Goal: Task Accomplishment & Management: Manage account settings

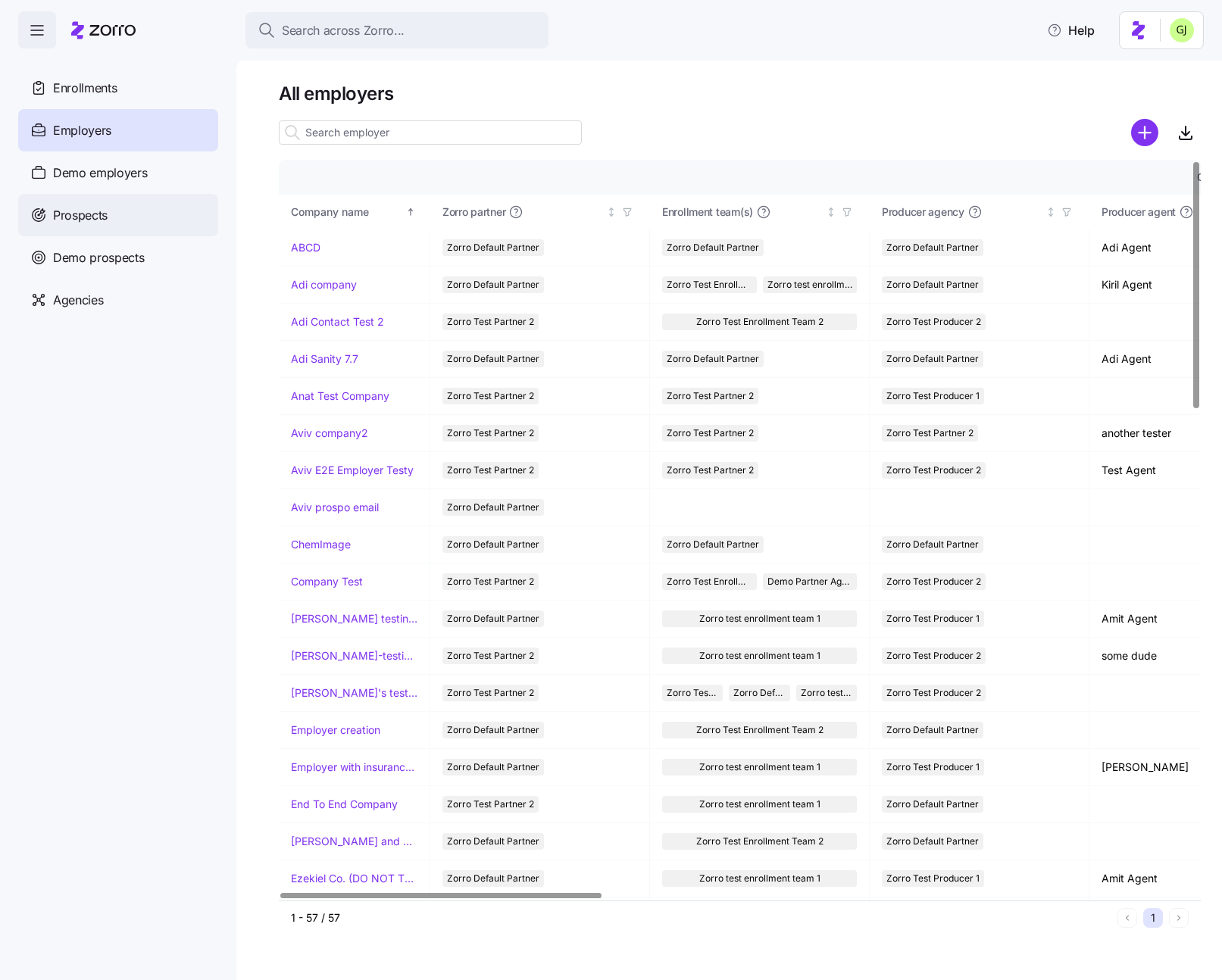
click at [146, 213] on div "Prospects" at bounding box center [118, 215] width 200 height 43
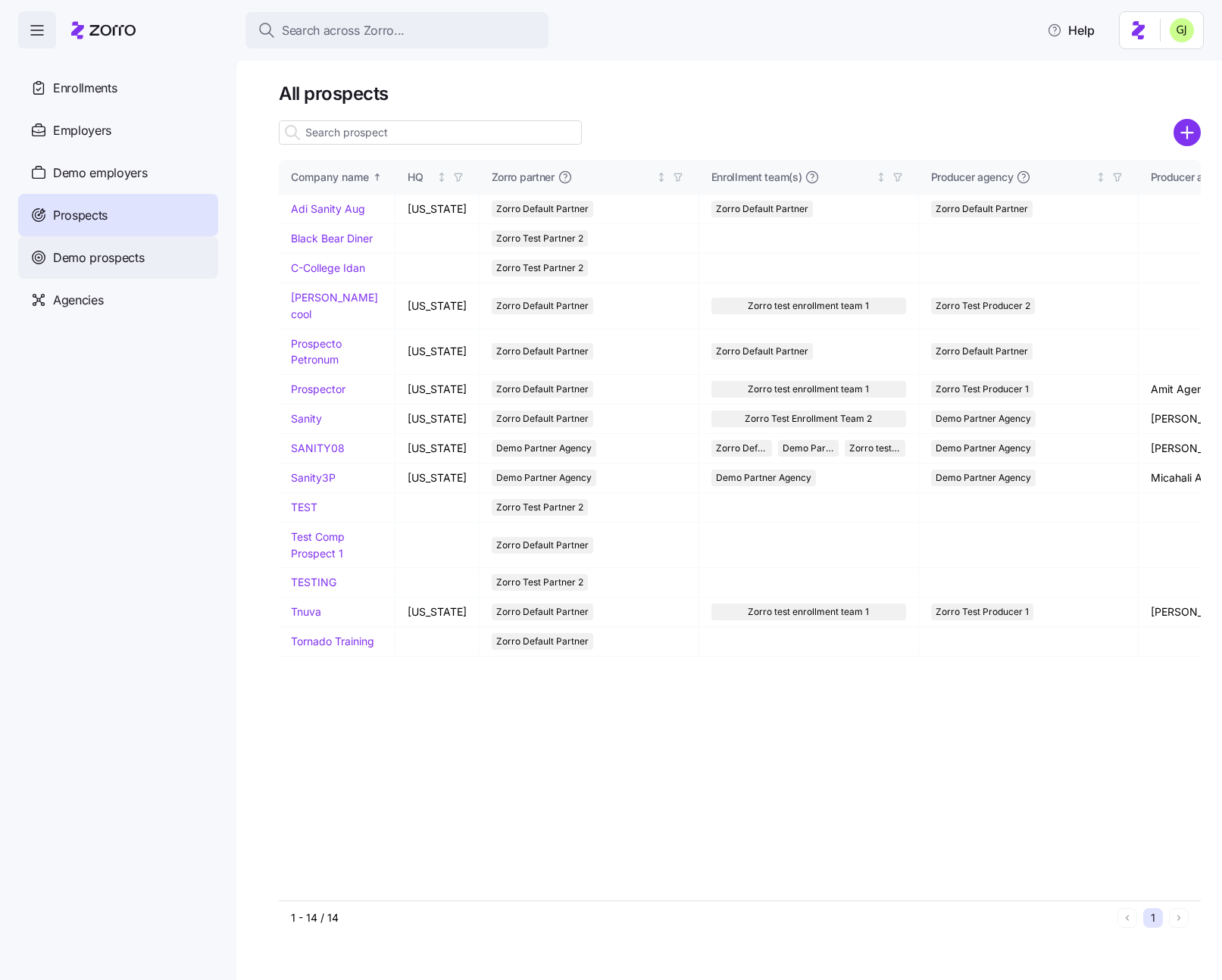
click at [137, 250] on span "Demo prospects" at bounding box center [98, 258] width 91 height 19
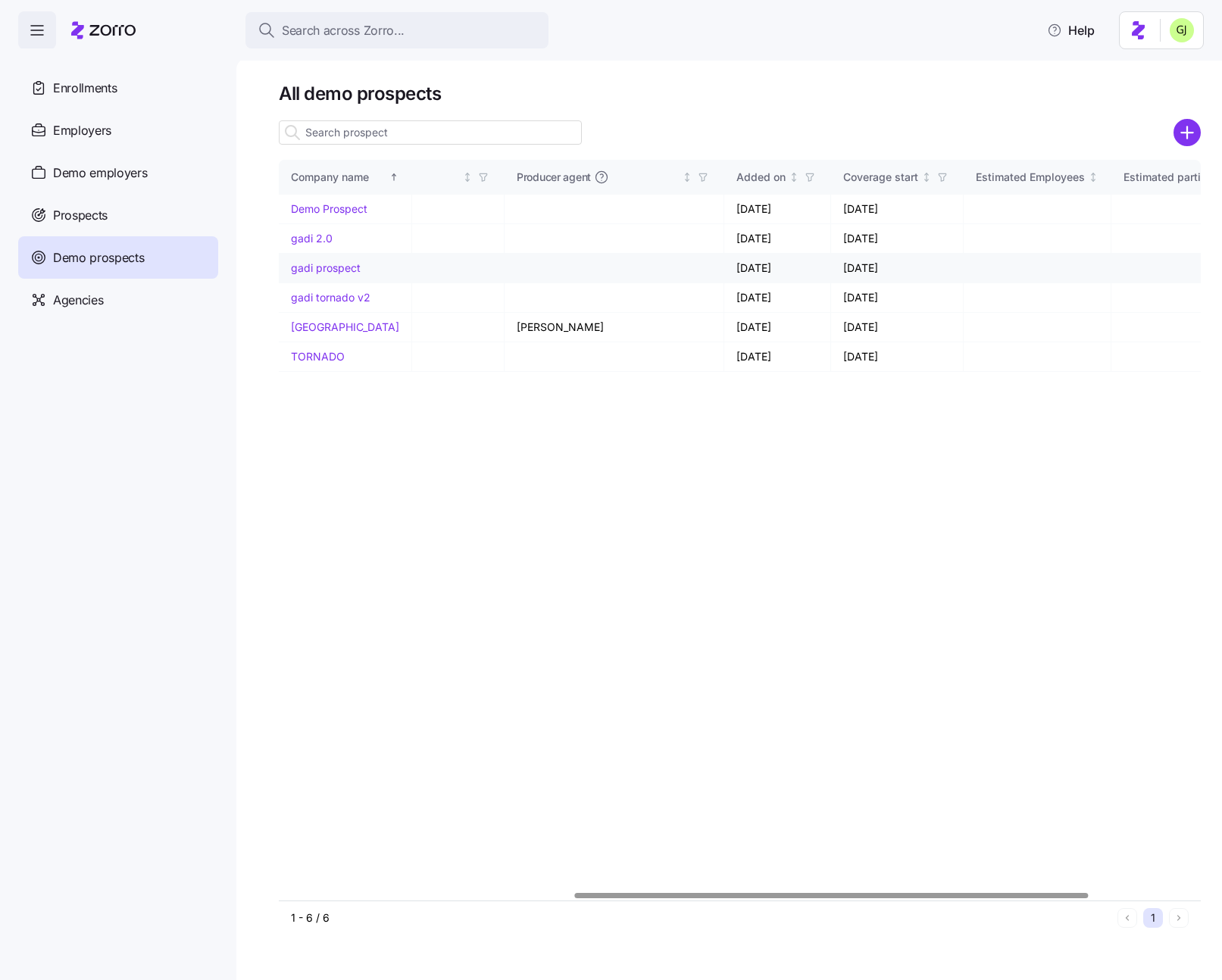
scroll to position [0, 727]
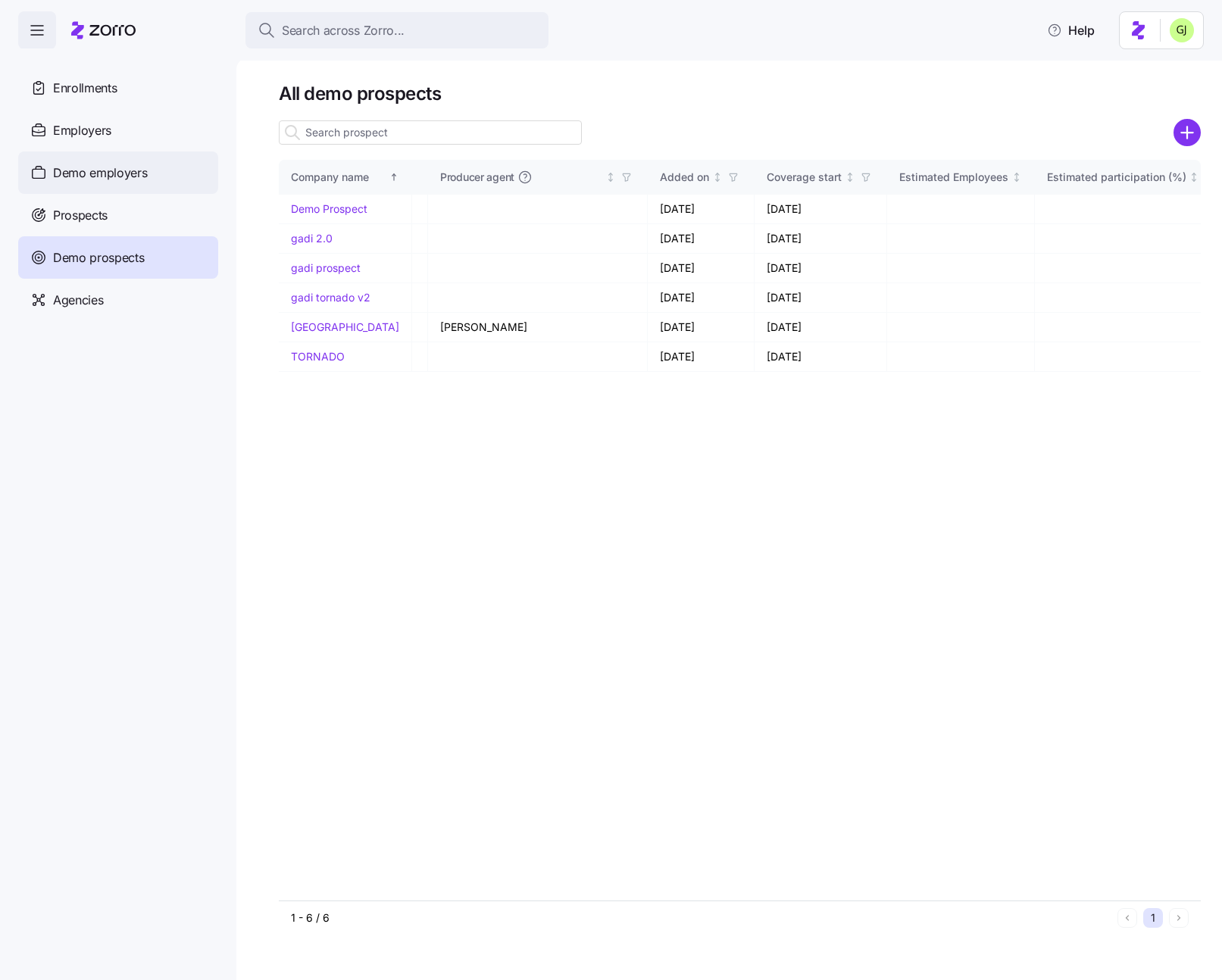
click at [90, 165] on span "Demo employers" at bounding box center [100, 173] width 95 height 19
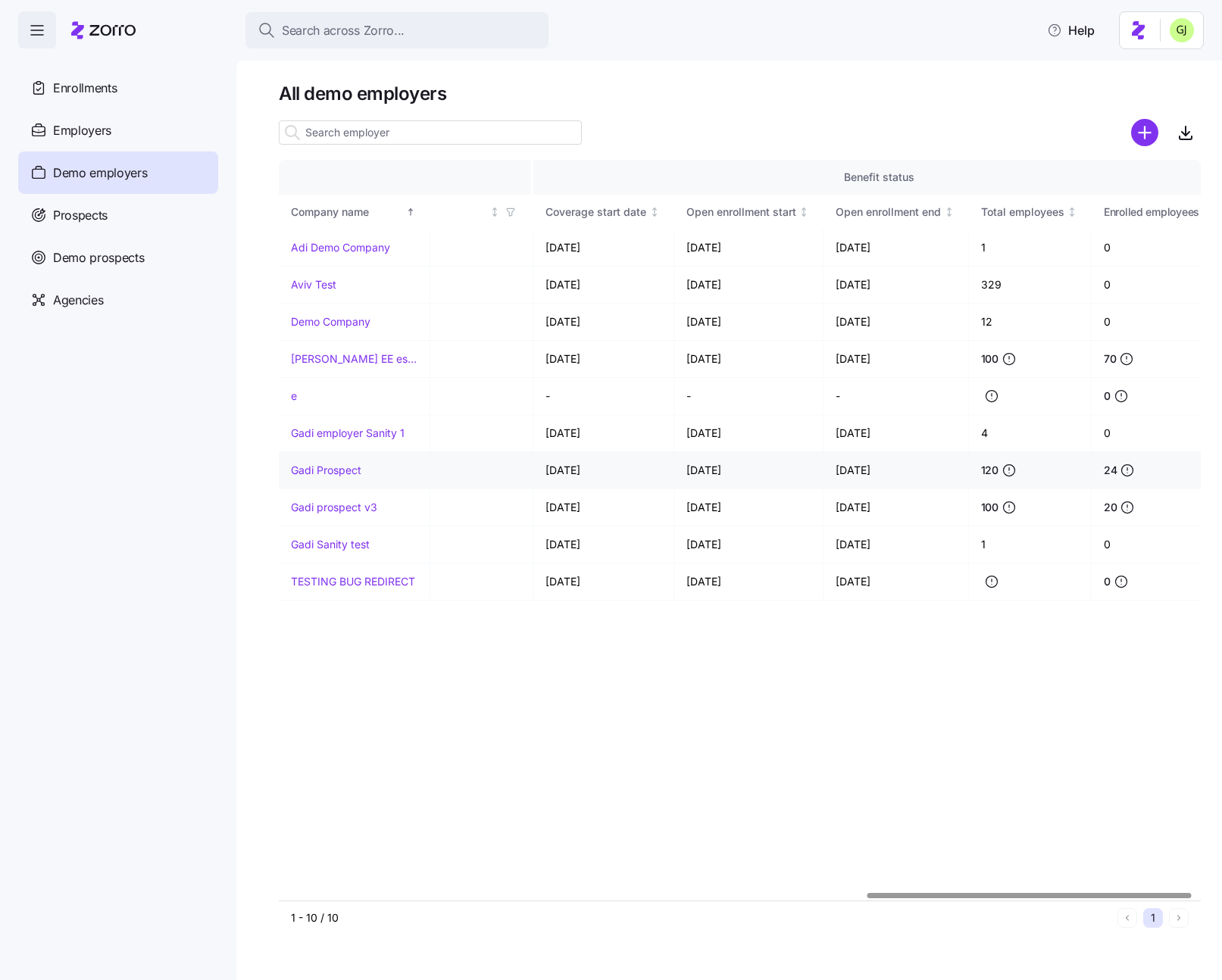
scroll to position [0, 1693]
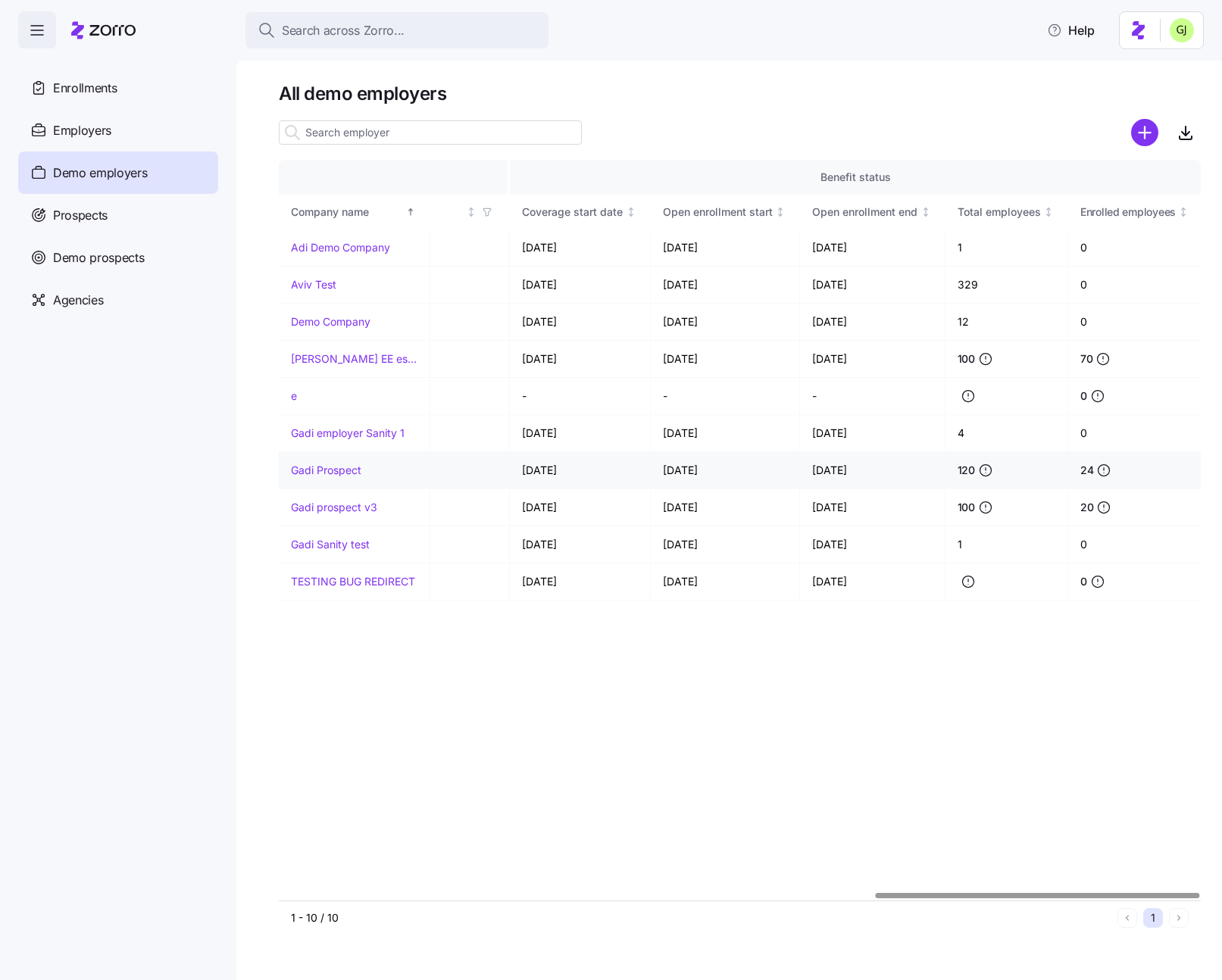
click at [351, 468] on link "Gadi Prospect" at bounding box center [326, 470] width 70 height 15
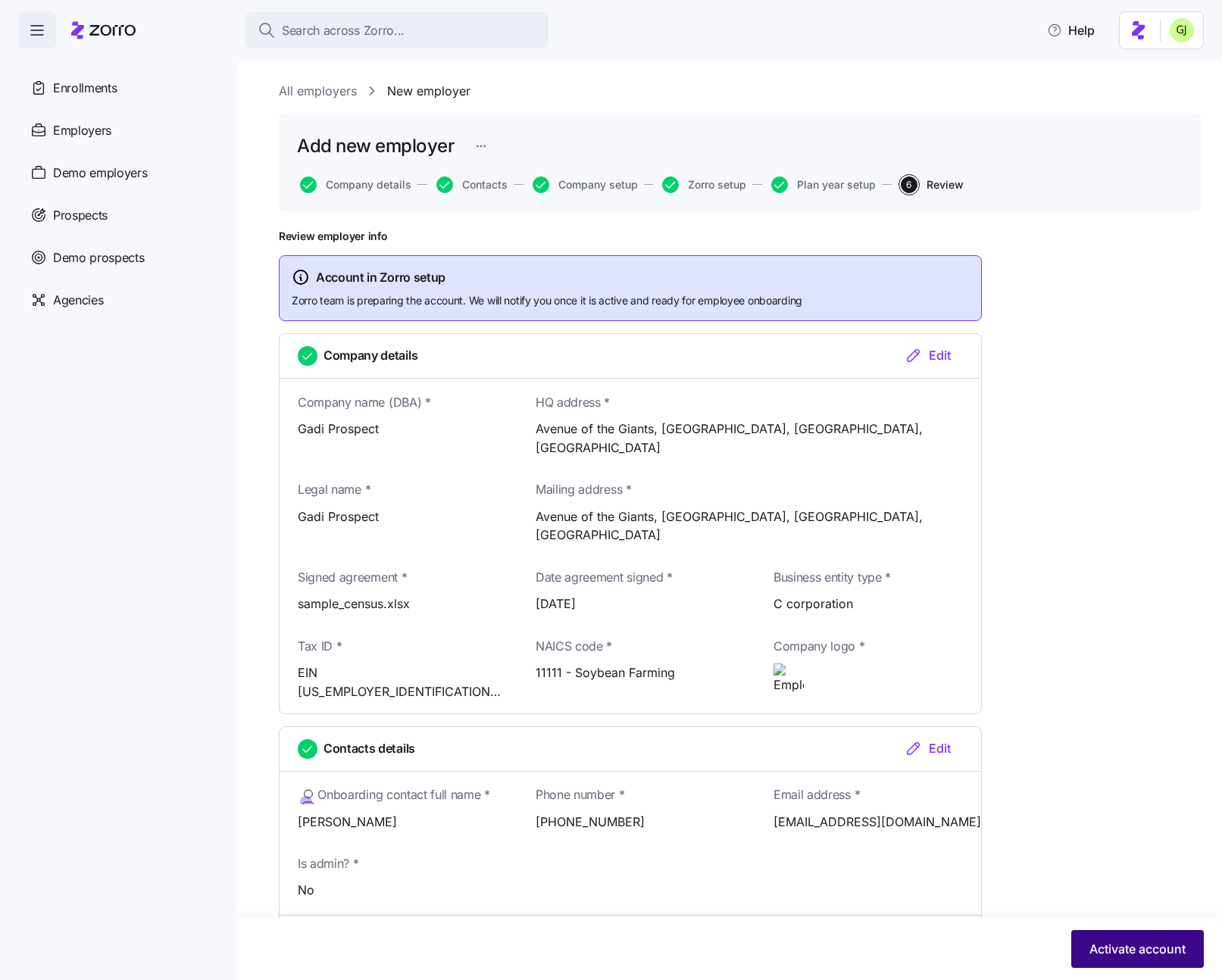
click at [1105, 949] on span "Activate account" at bounding box center [1138, 949] width 97 height 18
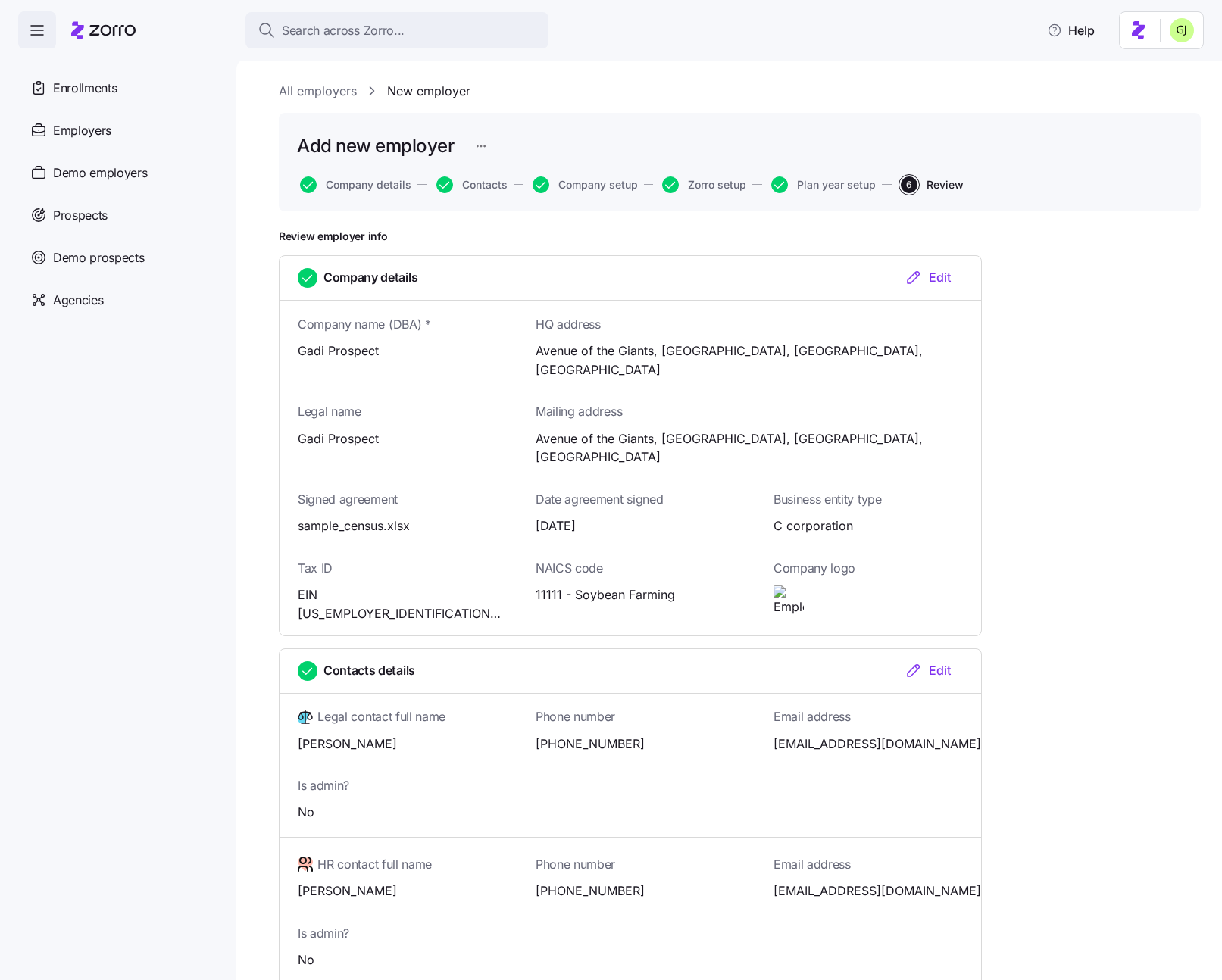
click at [400, 88] on link "New employer" at bounding box center [429, 91] width 83 height 19
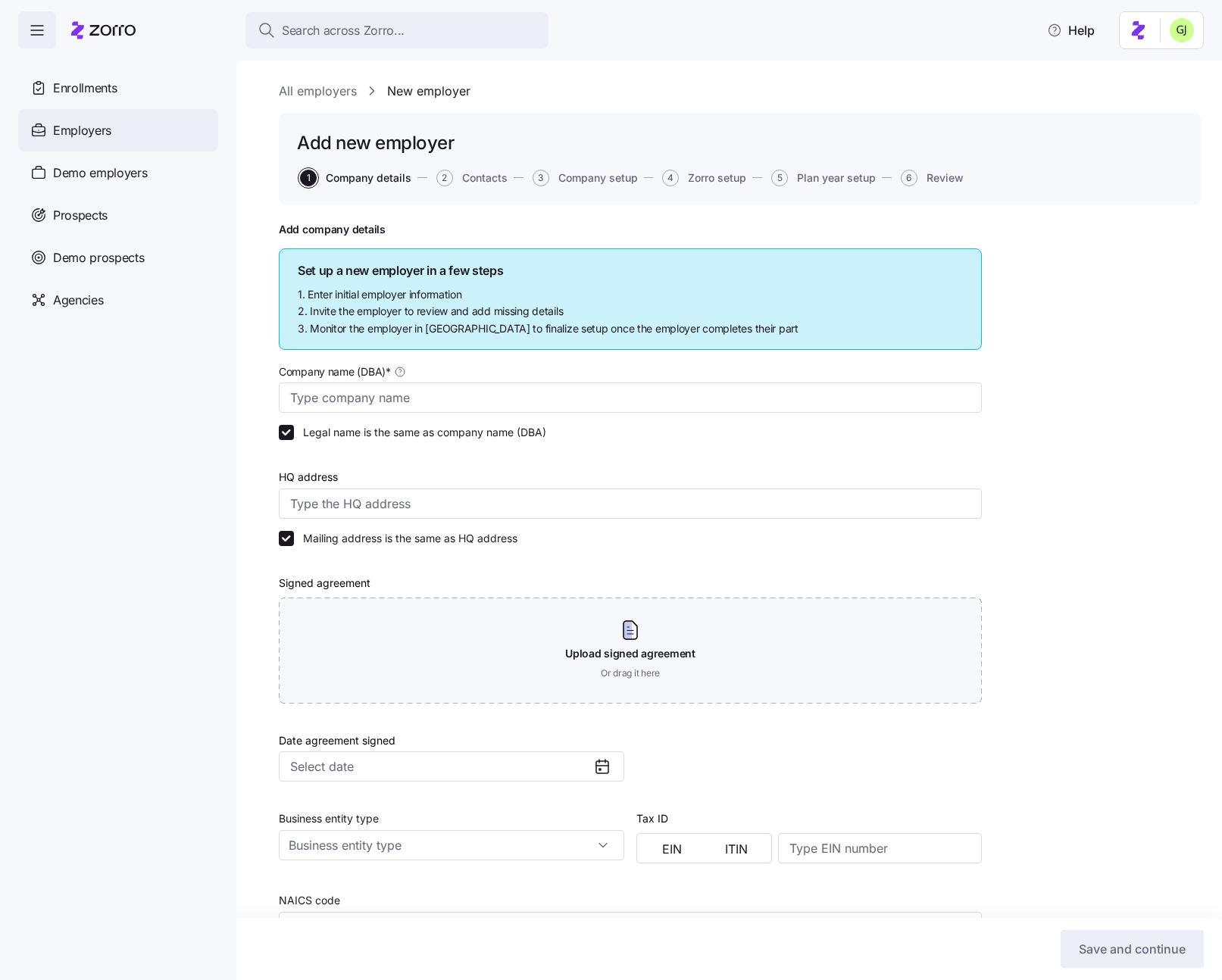
click at [140, 141] on div "Employers" at bounding box center [118, 130] width 200 height 43
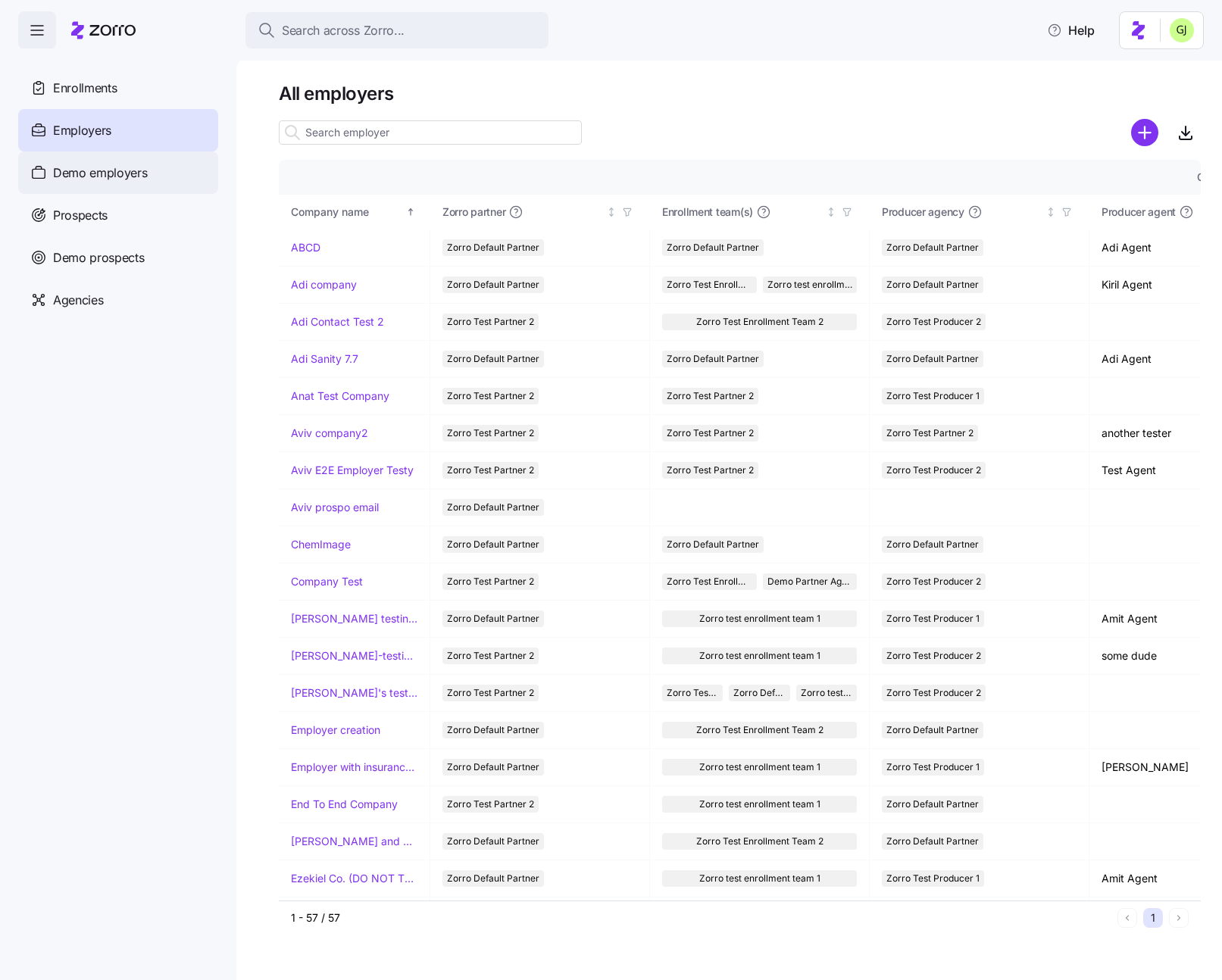
click at [118, 168] on span "Demo employers" at bounding box center [100, 173] width 95 height 19
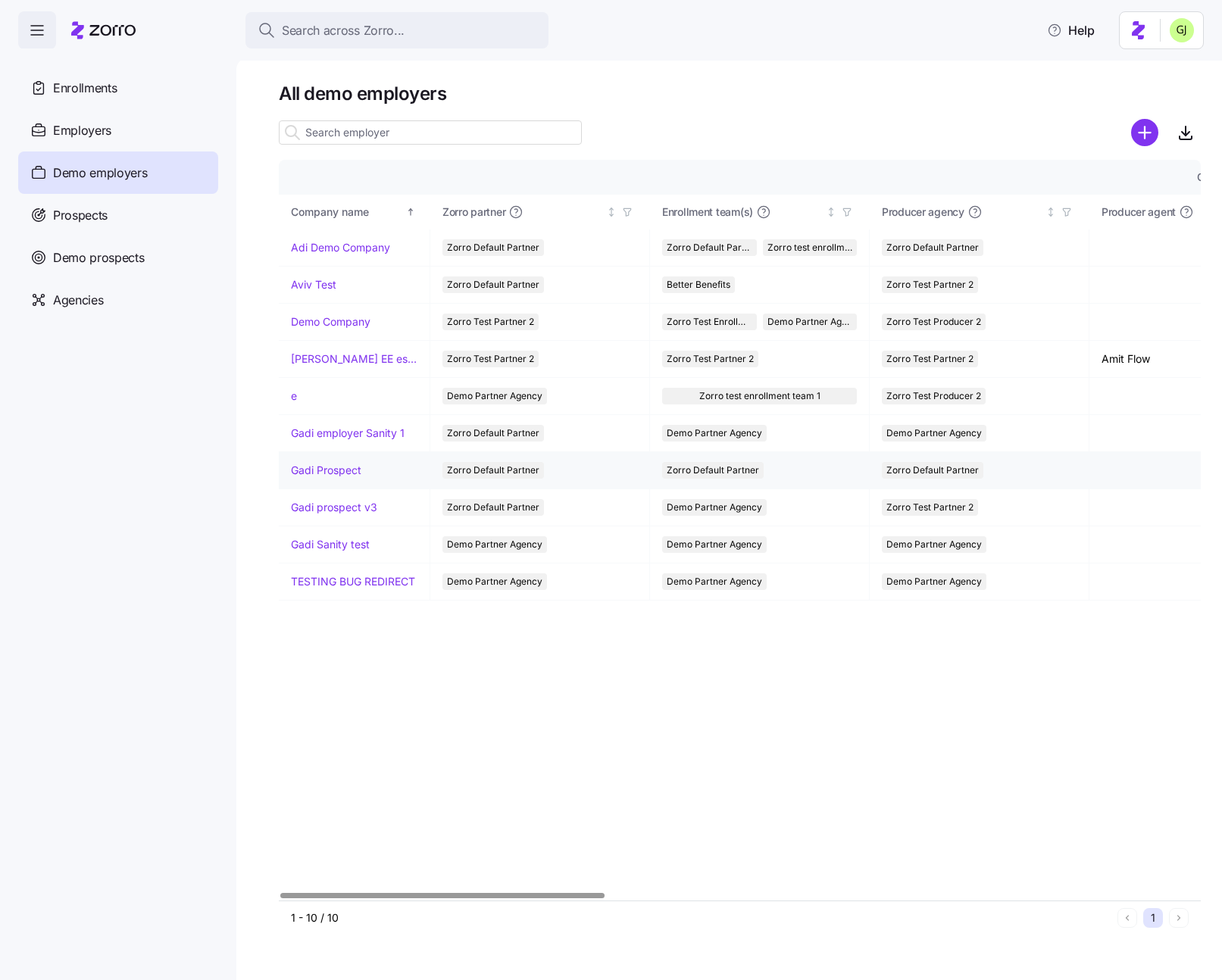
click at [344, 475] on link "Gadi Prospect" at bounding box center [326, 470] width 70 height 15
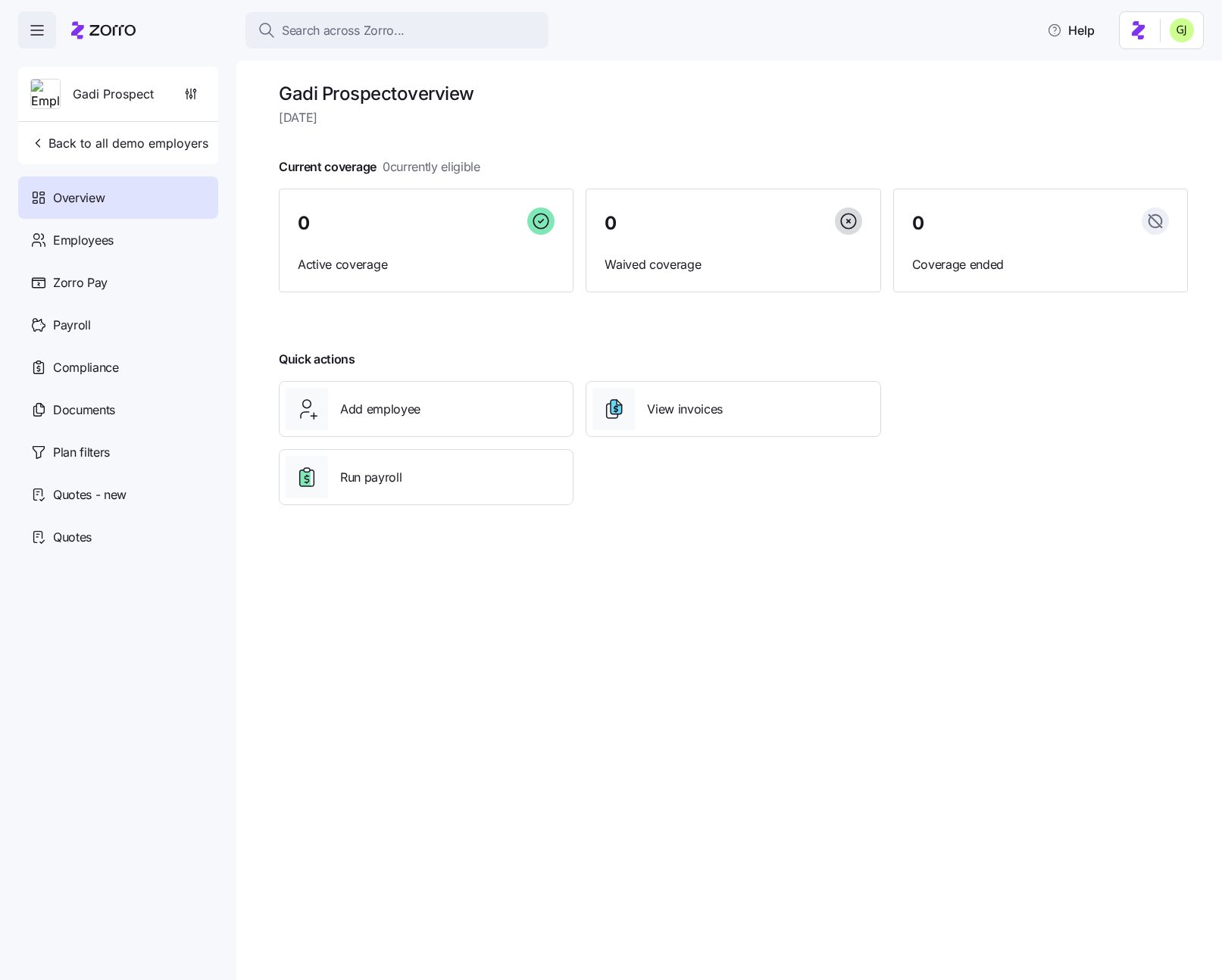
click at [1186, 30] on html "Search across Zorro... Help Gadi Prospect Back to all demo employers Overview E…" at bounding box center [611, 485] width 1222 height 971
click at [1156, 91] on div "Log out" at bounding box center [1142, 95] width 59 height 17
